Goal: Information Seeking & Learning: Learn about a topic

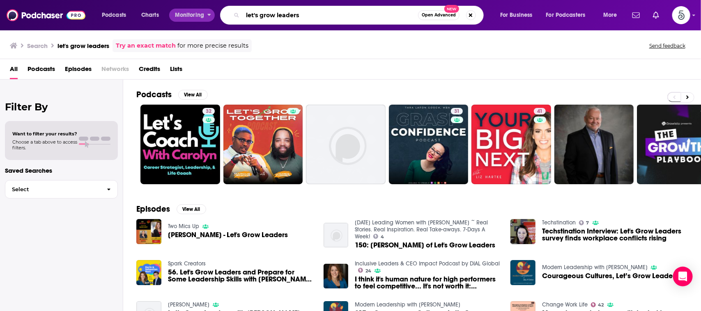
drag, startPoint x: 345, startPoint y: 11, endPoint x: 204, endPoint y: 9, distance: 141.6
click at [204, 9] on div "Podcasts Charts Monitoring let's grow leaders Open Advanced New For Business Fo…" at bounding box center [360, 15] width 529 height 19
type input "smart business revolution"
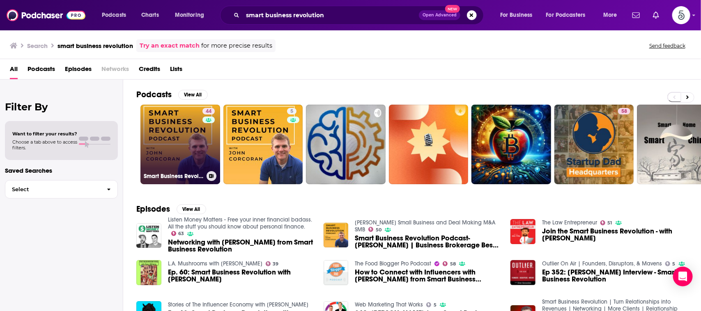
click at [183, 121] on link "44 Smart Business Revolution | Turn Relationships into Revenues | Networking | …" at bounding box center [180, 145] width 80 height 80
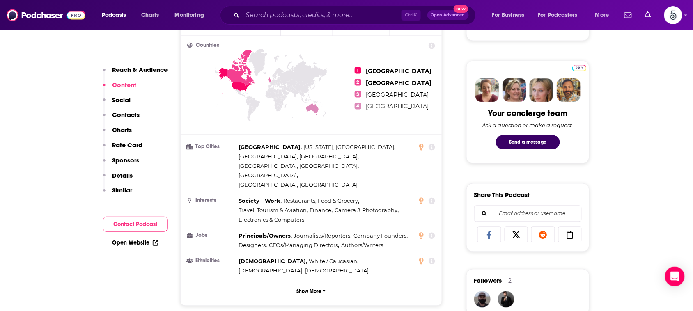
scroll to position [95, 0]
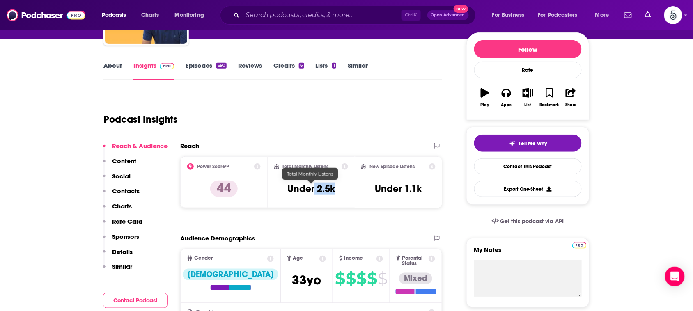
drag, startPoint x: 339, startPoint y: 188, endPoint x: 315, endPoint y: 190, distance: 24.3
click at [315, 190] on div "Total Monthly Listens Under 2.5k" at bounding box center [311, 182] width 74 height 38
copy h3 "2.5k"
click at [341, 15] on input "Search podcasts, credits, & more..." at bounding box center [322, 15] width 159 height 13
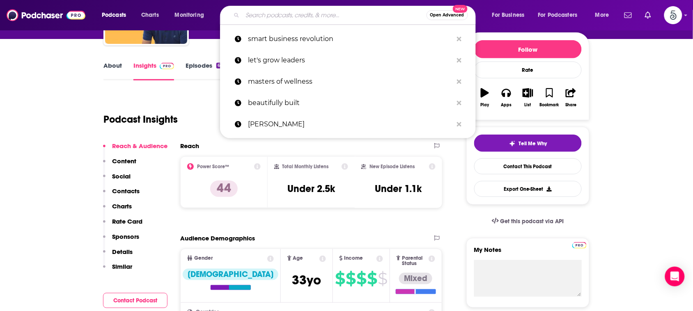
type input "a"
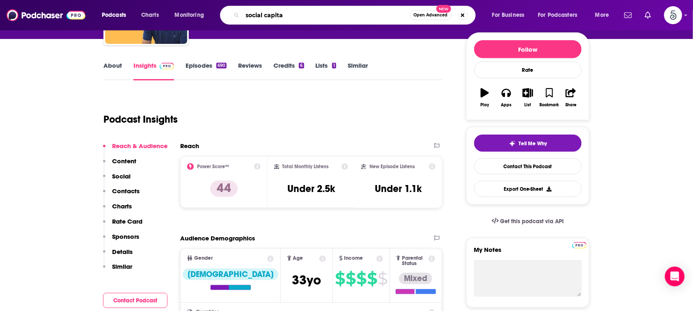
type input "social capital"
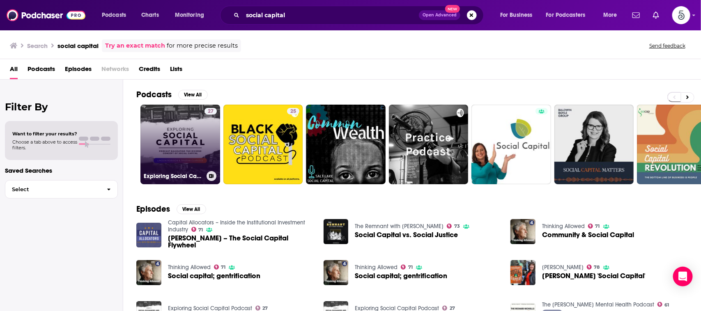
click at [167, 123] on link "27 Exploring Social Capital Podcast" at bounding box center [180, 145] width 80 height 80
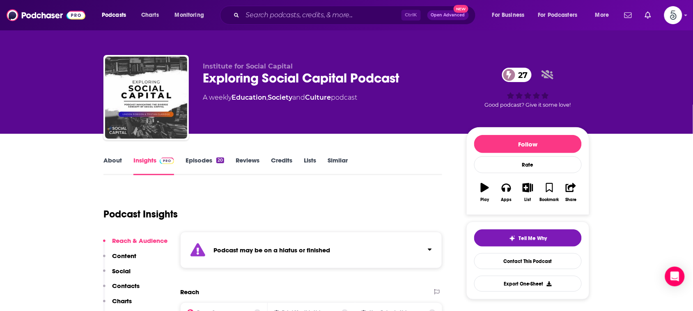
click at [113, 160] on link "About" at bounding box center [112, 165] width 18 height 19
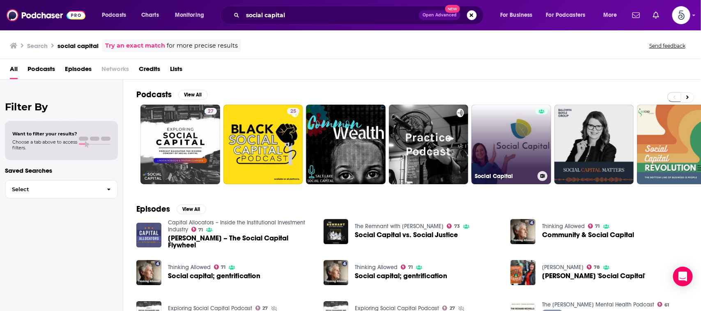
click at [490, 138] on link "Social Capital" at bounding box center [511, 145] width 80 height 80
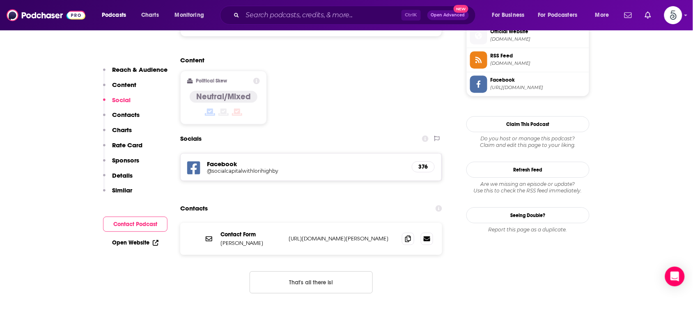
scroll to position [575, 0]
